Goal: Task Accomplishment & Management: Use online tool/utility

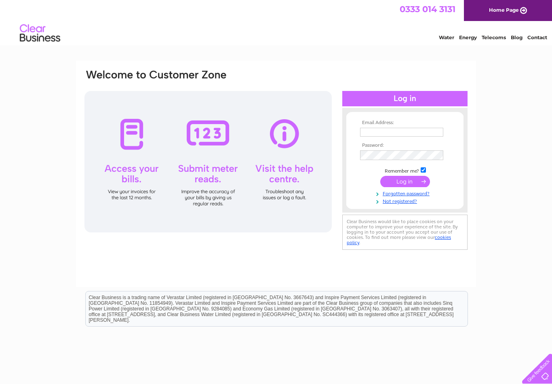
click at [415, 137] on input "text" at bounding box center [401, 132] width 83 height 9
type input "nath_90@hotmail.com"
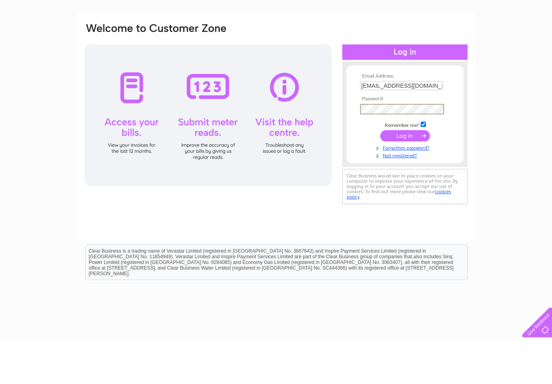
click at [412, 177] on input "submit" at bounding box center [405, 182] width 50 height 11
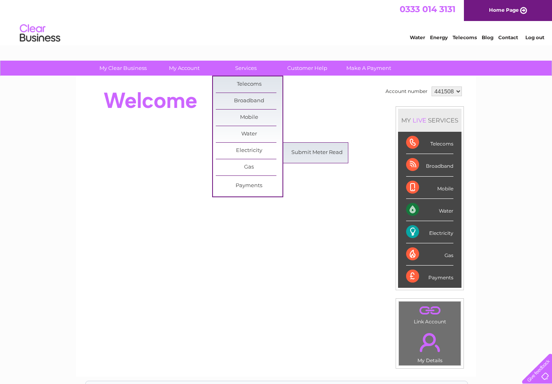
click at [333, 157] on link "Submit Meter Read" at bounding box center [317, 153] width 67 height 16
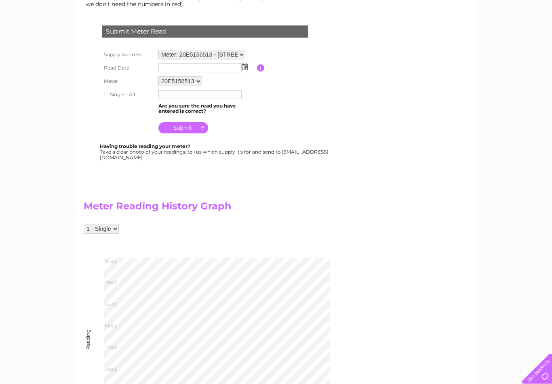
scroll to position [117, 0]
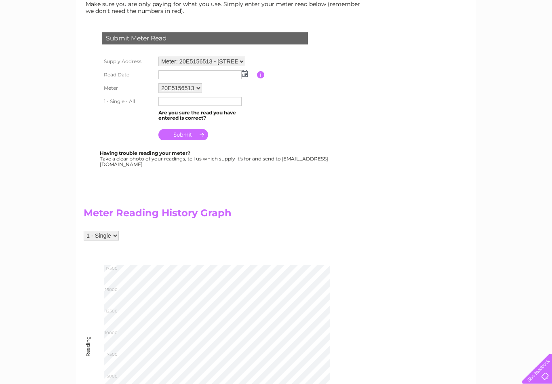
click at [245, 76] on img at bounding box center [245, 73] width 6 height 6
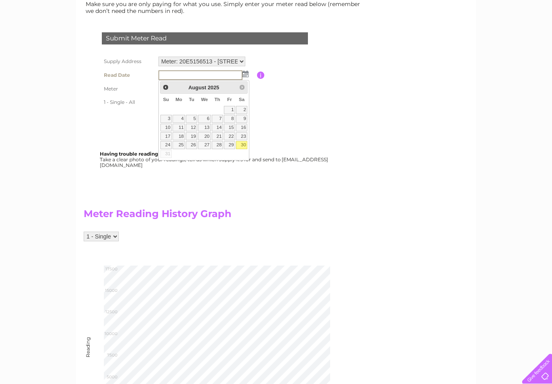
click at [196, 137] on link "19" at bounding box center [191, 136] width 11 height 8
type input "2025/08/19"
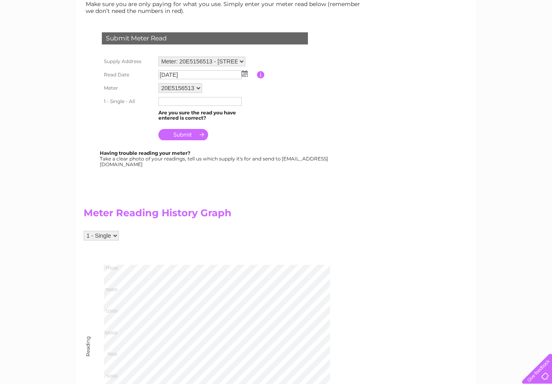
click at [362, 252] on div "Meter Reading History Graph 1 - Single Reading Tue Jul 01 2025 Wed Jul 23 2025 …" at bounding box center [225, 315] width 283 height 248
click at [212, 106] on input "text" at bounding box center [199, 101] width 83 height 9
type input "17083"
click at [198, 135] on input "submit" at bounding box center [183, 135] width 50 height 11
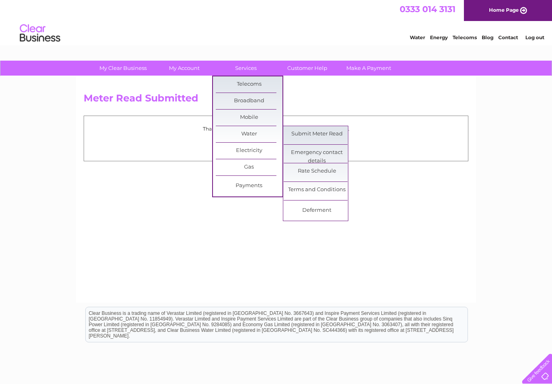
click at [333, 134] on link "Submit Meter Read" at bounding box center [317, 134] width 67 height 16
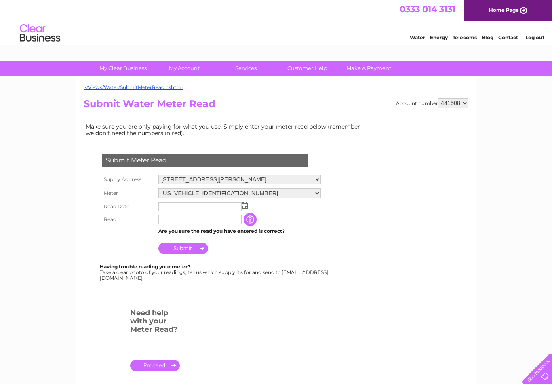
click at [247, 208] on img at bounding box center [245, 205] width 6 height 6
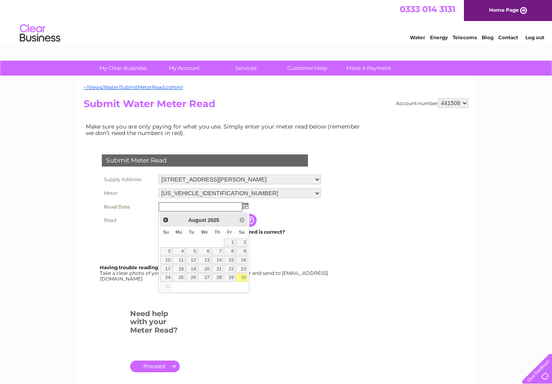
click at [196, 269] on link "19" at bounding box center [191, 269] width 11 height 8
type input "2025/08/19"
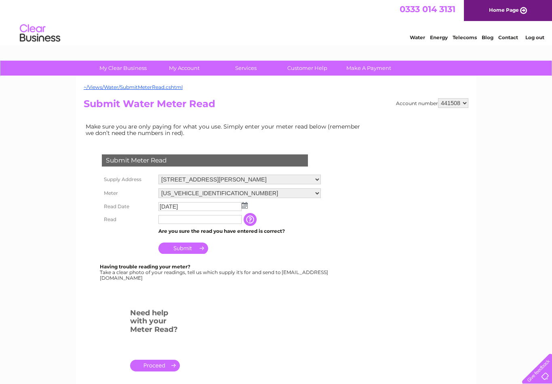
click at [208, 222] on input "text" at bounding box center [199, 219] width 83 height 9
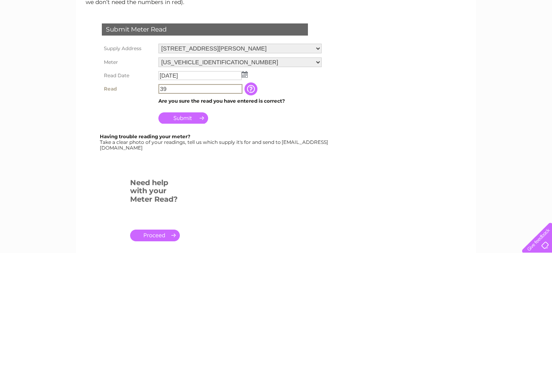
type input "39"
click at [193, 243] on input "Submit" at bounding box center [183, 248] width 50 height 11
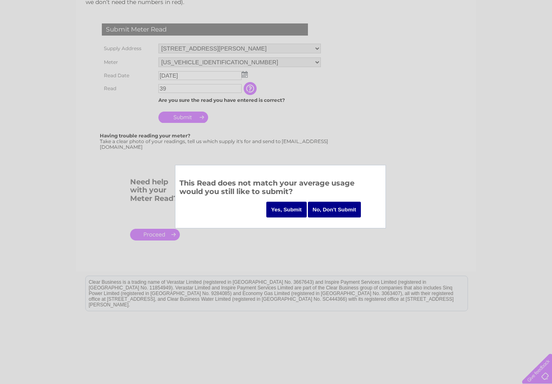
click at [290, 206] on input "Yes, Submit" at bounding box center [286, 210] width 40 height 16
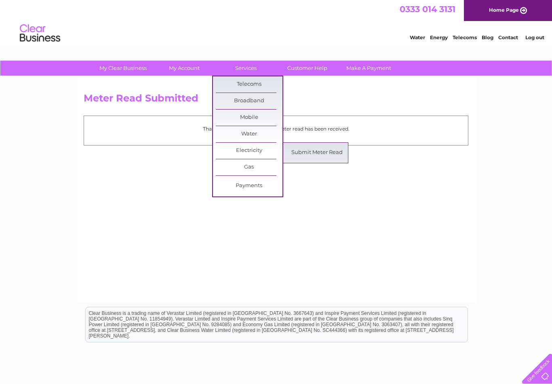
click at [326, 156] on link "Submit Meter Read" at bounding box center [317, 153] width 67 height 16
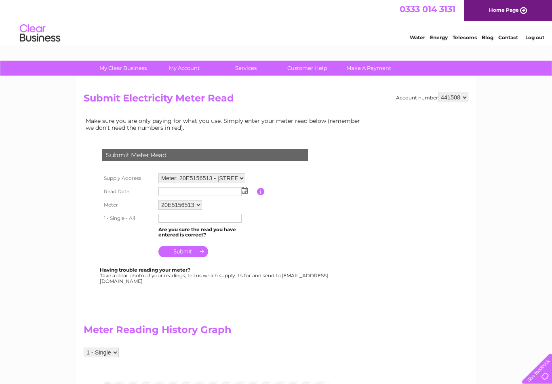
click at [247, 194] on img at bounding box center [245, 190] width 6 height 6
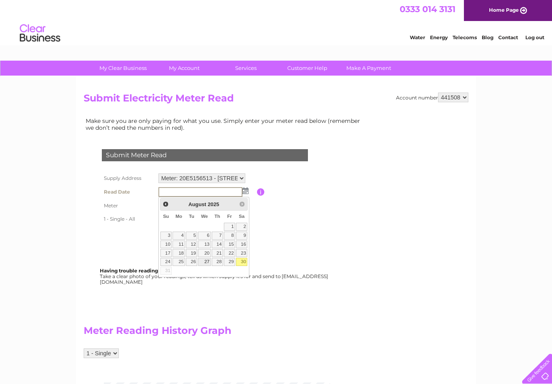
click at [208, 263] on link "27" at bounding box center [204, 262] width 13 height 8
type input "2025/08/27"
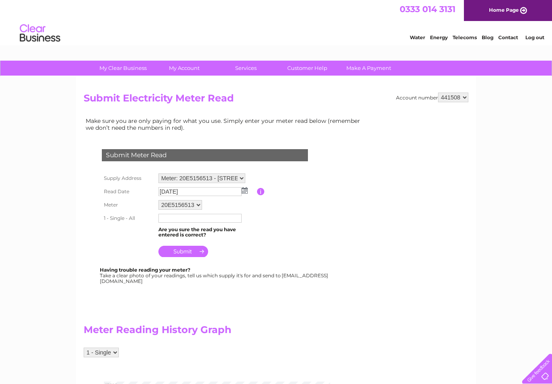
click at [212, 220] on input "text" at bounding box center [199, 218] width 83 height 9
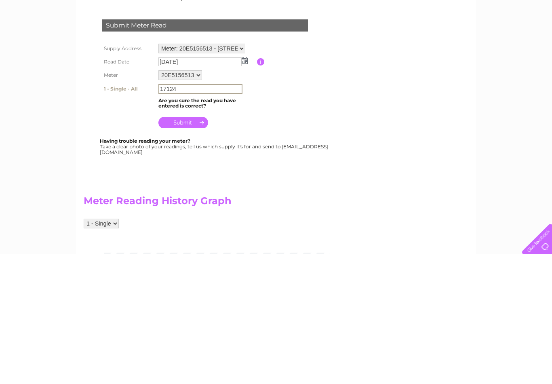
type input "17124"
click at [200, 246] on input "submit" at bounding box center [183, 251] width 50 height 11
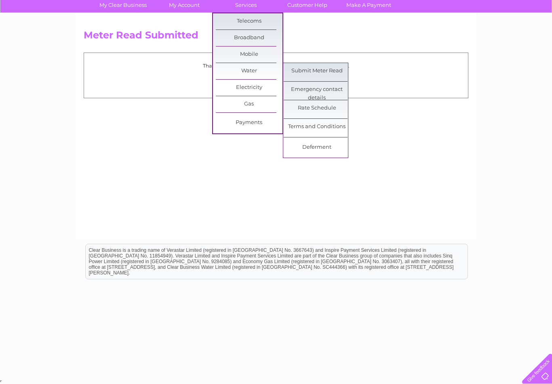
click at [332, 72] on link "Submit Meter Read" at bounding box center [317, 71] width 67 height 16
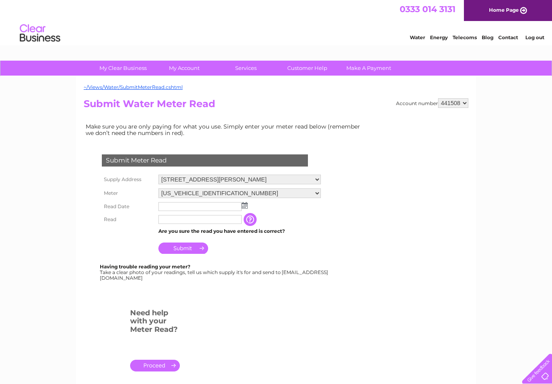
click at [246, 208] on img at bounding box center [245, 205] width 6 height 6
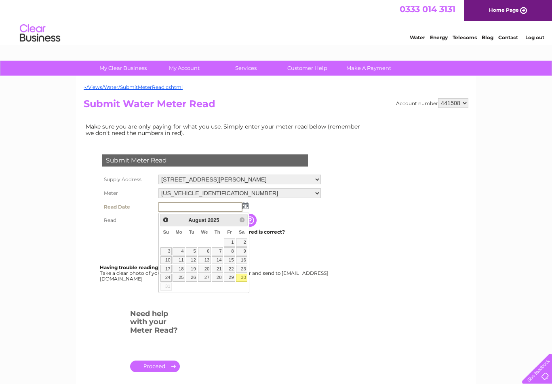
click at [207, 281] on link "27" at bounding box center [204, 278] width 13 height 8
type input "2025/08/27"
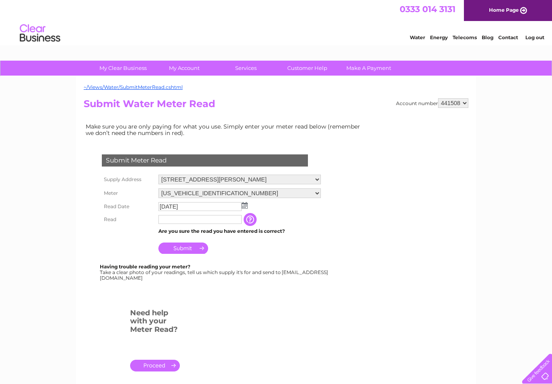
click at [217, 221] on input "text" at bounding box center [199, 219] width 83 height 9
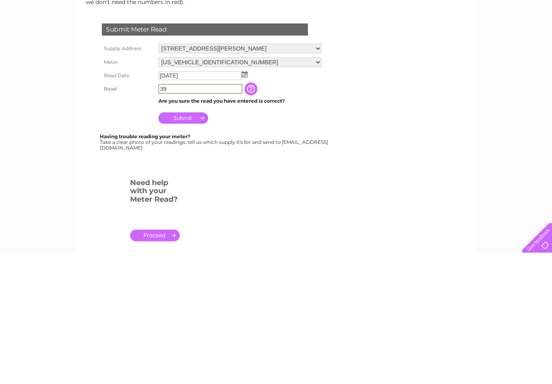
type input "39"
click at [194, 243] on input "Submit" at bounding box center [183, 248] width 50 height 11
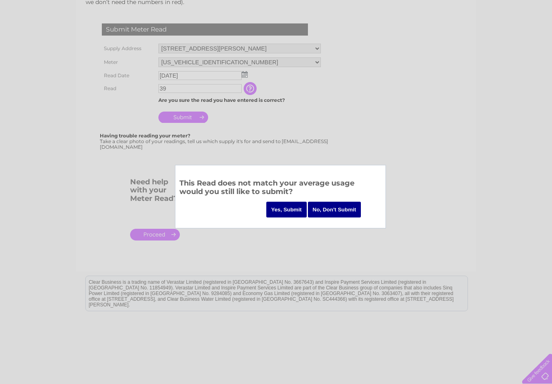
click at [292, 208] on input "Yes, Submit" at bounding box center [286, 210] width 40 height 16
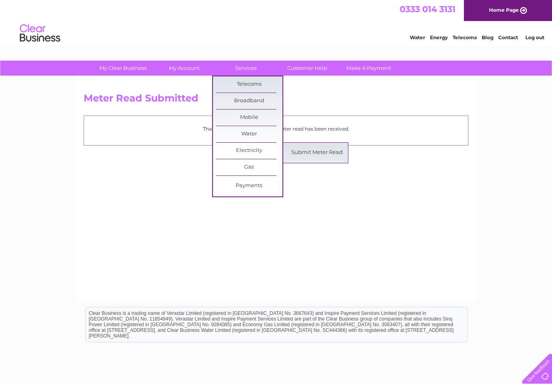
click at [328, 153] on link "Submit Meter Read" at bounding box center [317, 153] width 67 height 16
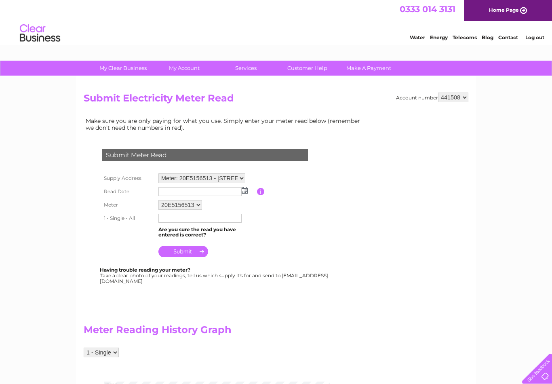
click at [247, 190] on img at bounding box center [245, 190] width 6 height 6
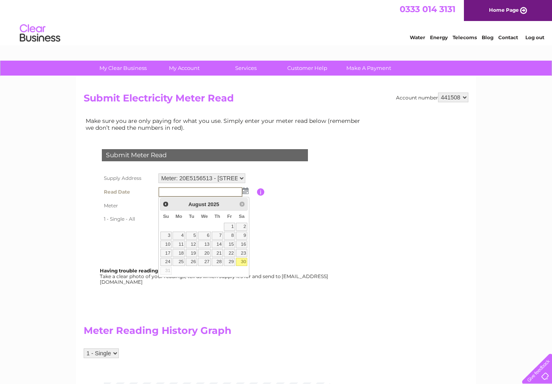
click at [246, 263] on link "30" at bounding box center [241, 262] width 11 height 8
type input "[DATE]"
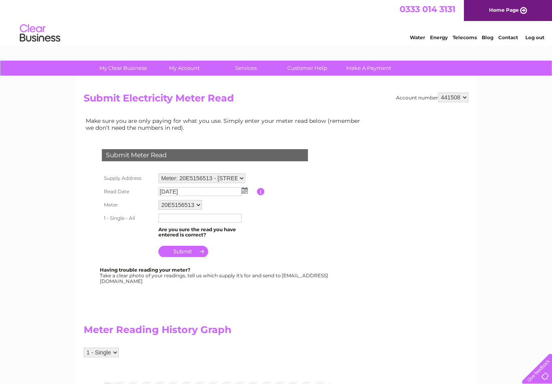
click at [206, 223] on input "text" at bounding box center [199, 218] width 83 height 9
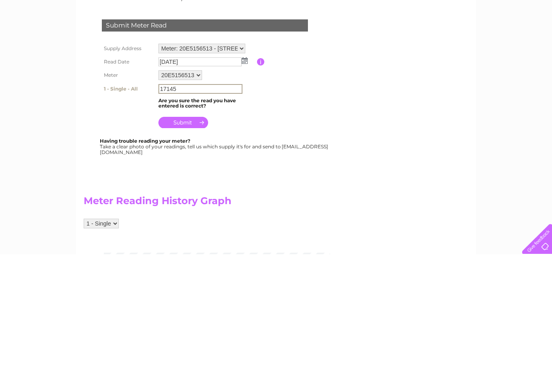
type input "17145"
click at [191, 246] on input "submit" at bounding box center [183, 251] width 50 height 11
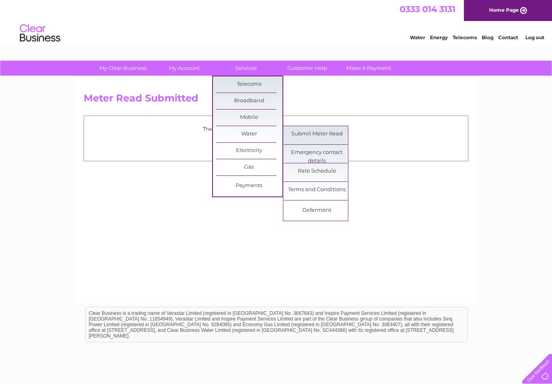
click at [326, 133] on link "Submit Meter Read" at bounding box center [317, 134] width 67 height 16
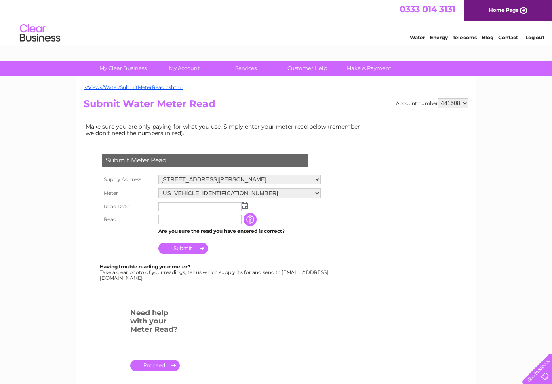
click at [245, 207] on img at bounding box center [245, 205] width 6 height 6
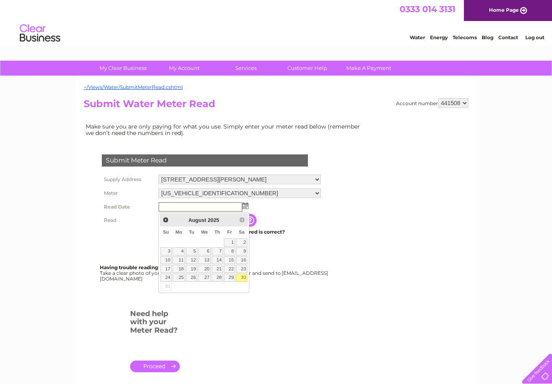
click at [242, 279] on link "30" at bounding box center [241, 278] width 11 height 8
type input "2025/08/30"
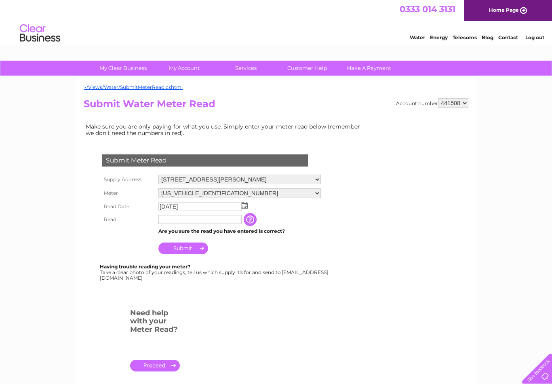
click at [211, 223] on input "text" at bounding box center [199, 219] width 83 height 9
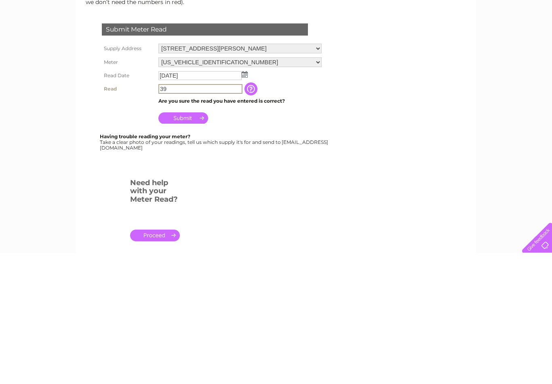
type input "39"
click at [193, 243] on input "Submit" at bounding box center [183, 248] width 50 height 11
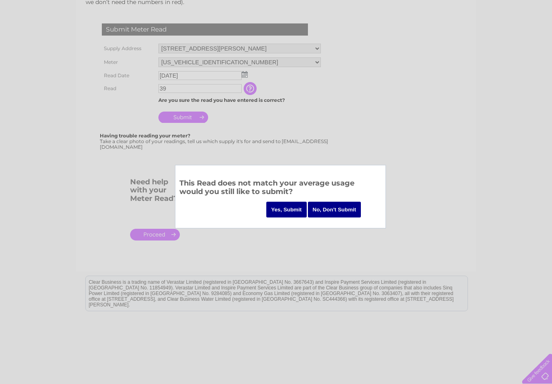
click at [291, 210] on input "Yes, Submit" at bounding box center [286, 210] width 40 height 16
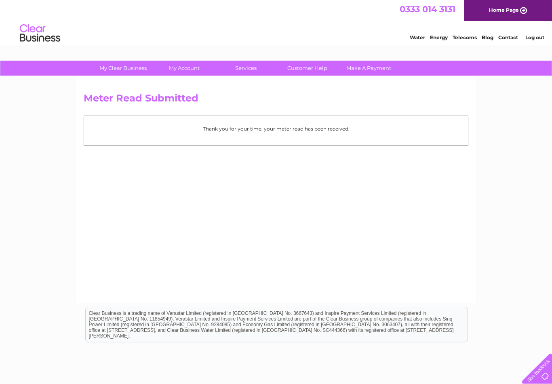
click at [543, 37] on link "Log out" at bounding box center [534, 37] width 19 height 6
